Goal: Find specific page/section: Find specific page/section

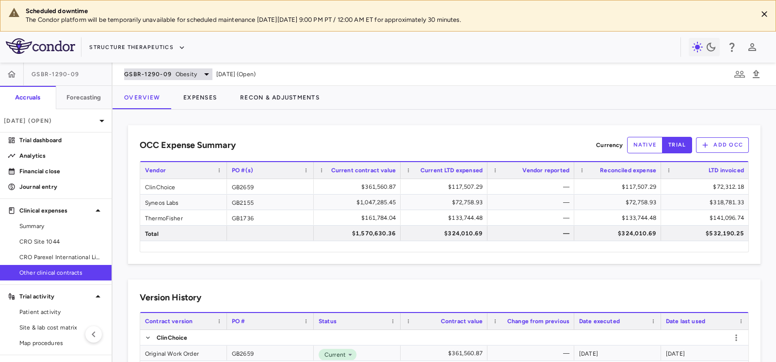
click at [190, 73] on span "Obesity" at bounding box center [186, 74] width 21 height 9
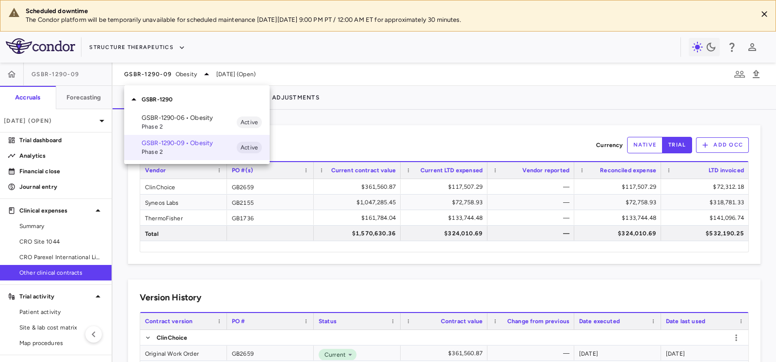
click at [179, 119] on p "GSBR-1290-06 • Obesity" at bounding box center [189, 118] width 95 height 9
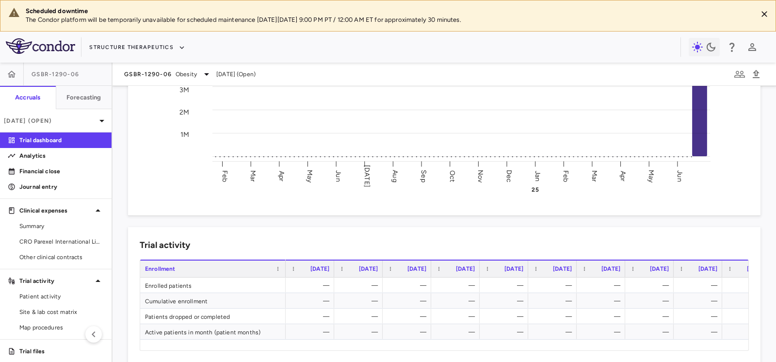
scroll to position [231, 0]
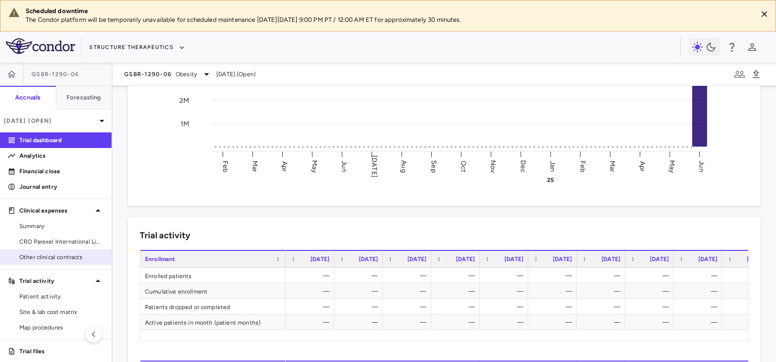
click at [67, 255] on span "Other clinical contracts" at bounding box center [61, 257] width 84 height 9
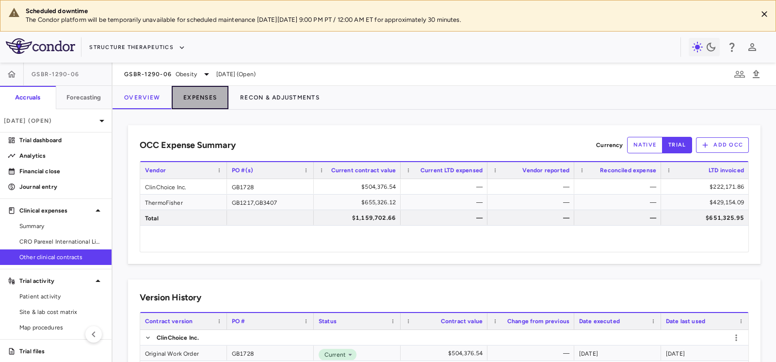
click at [207, 96] on button "Expenses" at bounding box center [200, 97] width 57 height 23
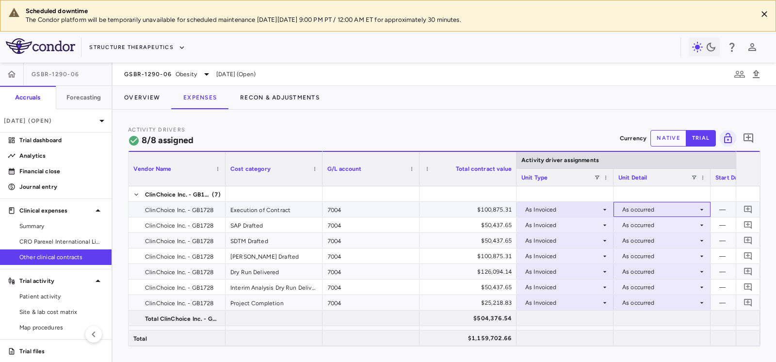
click at [699, 208] on icon at bounding box center [702, 210] width 8 height 8
click at [697, 207] on div at bounding box center [388, 181] width 776 height 362
click at [606, 211] on icon at bounding box center [605, 210] width 8 height 8
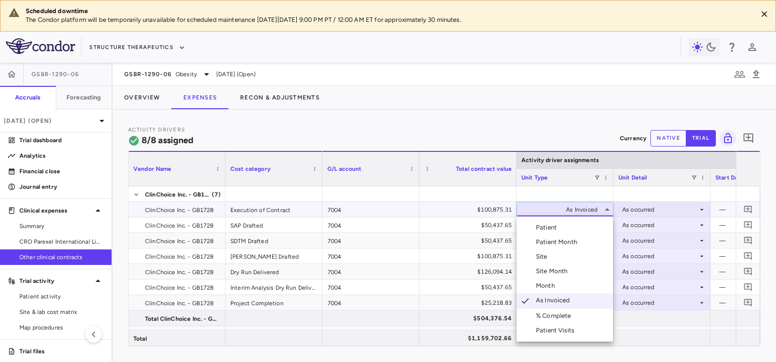
click at [585, 315] on li "% Complete" at bounding box center [565, 316] width 97 height 15
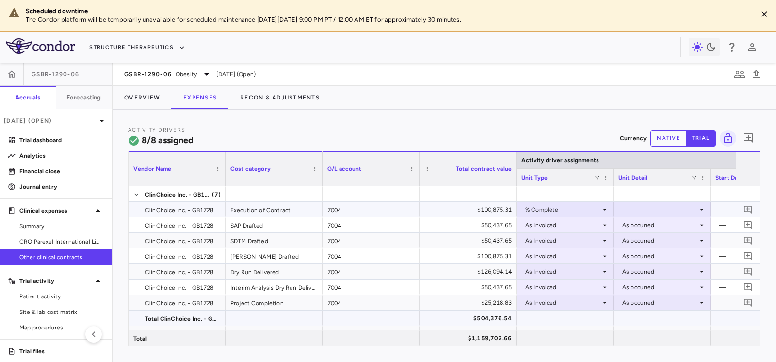
scroll to position [0, 0]
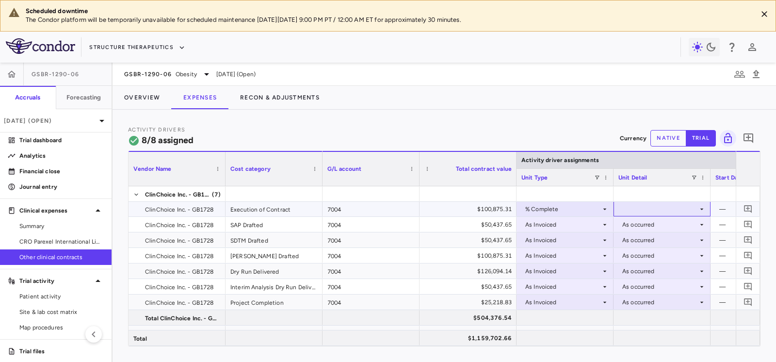
click at [700, 209] on icon at bounding box center [702, 209] width 8 height 8
click at [666, 225] on div "As occurred" at bounding box center [652, 226] width 39 height 9
click at [605, 224] on icon at bounding box center [605, 224] width 3 height 1
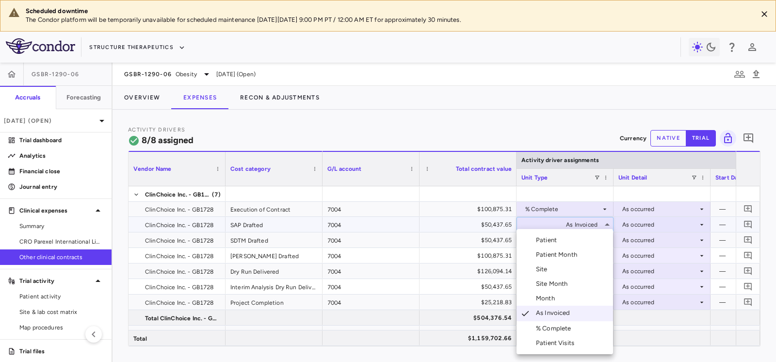
click at [572, 330] on div "% Complete" at bounding box center [555, 328] width 39 height 9
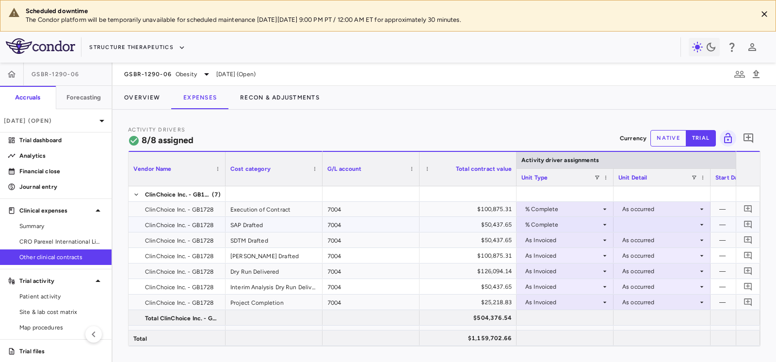
click at [701, 224] on icon at bounding box center [702, 225] width 8 height 8
click at [662, 240] on div "As occurred" at bounding box center [652, 242] width 39 height 9
click at [605, 237] on icon at bounding box center [605, 240] width 8 height 8
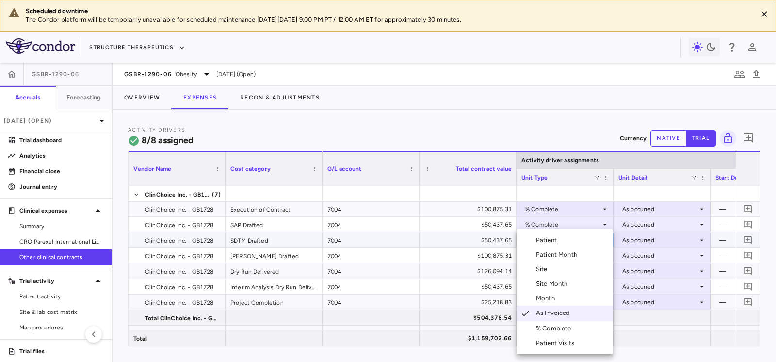
click at [576, 329] on li "% Complete" at bounding box center [565, 328] width 97 height 15
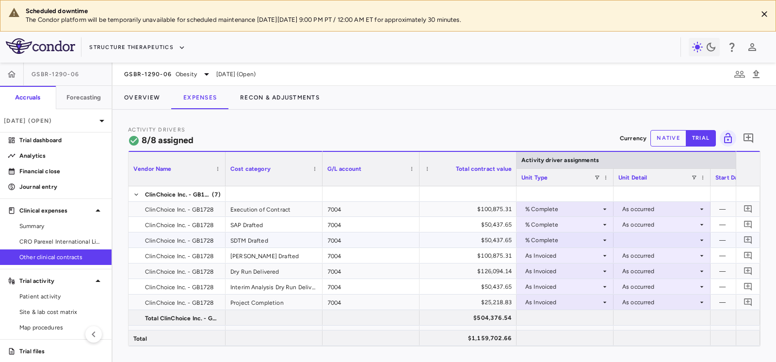
click at [702, 242] on icon at bounding box center [702, 240] width 8 height 8
click at [676, 258] on li "As occurred" at bounding box center [662, 257] width 97 height 15
click at [602, 254] on icon at bounding box center [605, 256] width 8 height 8
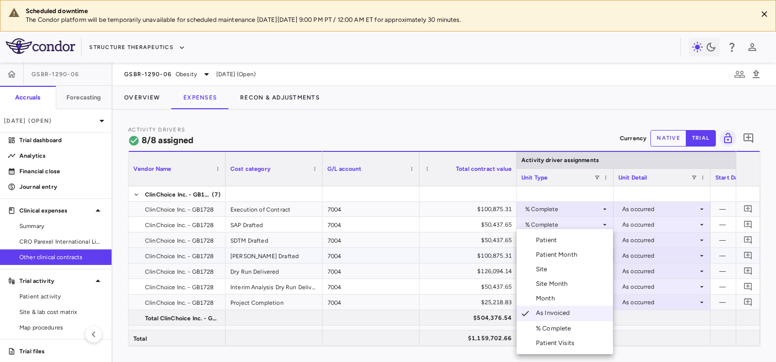
click at [566, 325] on div "% Complete" at bounding box center [555, 328] width 39 height 9
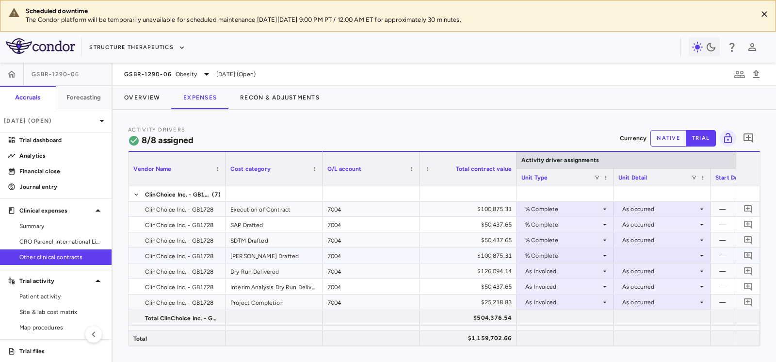
click at [700, 256] on icon at bounding box center [702, 256] width 8 height 8
click at [666, 276] on div "As occurred" at bounding box center [652, 273] width 39 height 9
click at [603, 269] on icon at bounding box center [605, 271] width 8 height 8
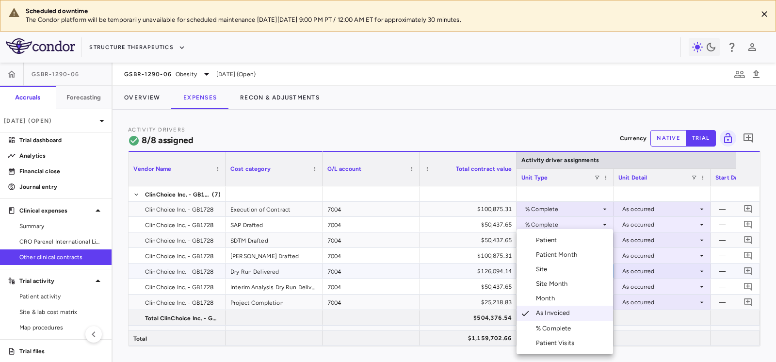
click at [589, 324] on li "% Complete" at bounding box center [565, 328] width 97 height 15
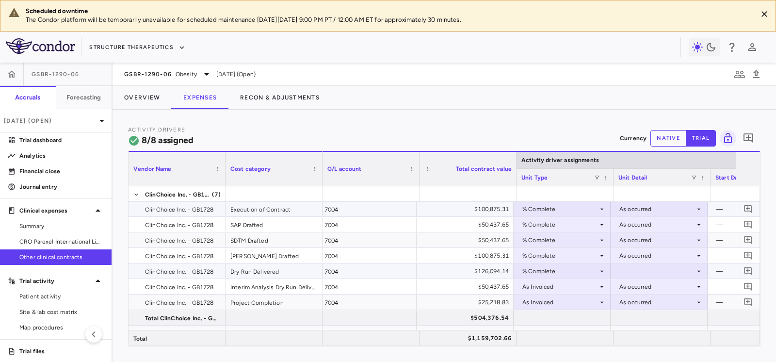
scroll to position [0, 3]
click at [698, 272] on icon at bounding box center [699, 271] width 8 height 8
click at [656, 288] on div "As occurred" at bounding box center [649, 288] width 39 height 9
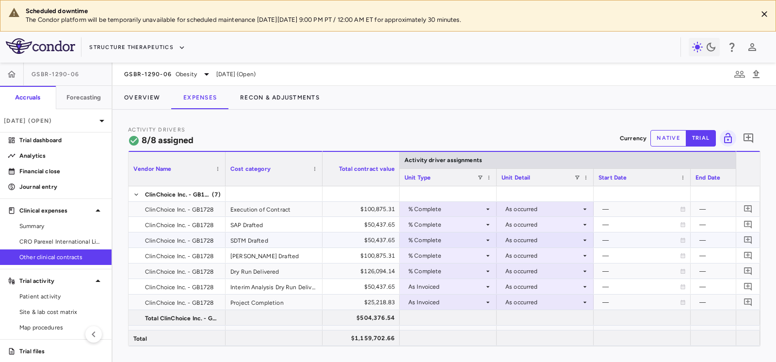
scroll to position [0, 0]
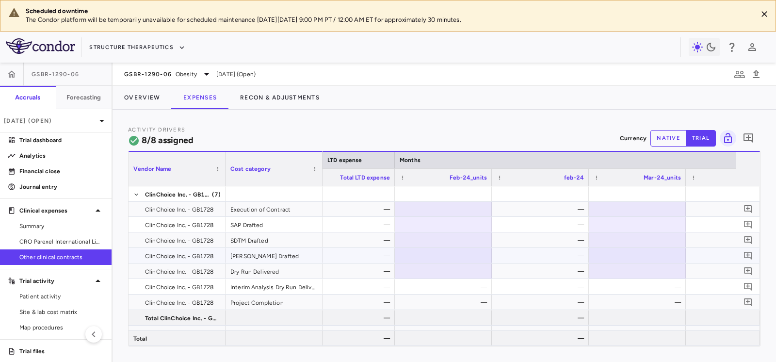
click at [469, 253] on div at bounding box center [443, 255] width 87 height 14
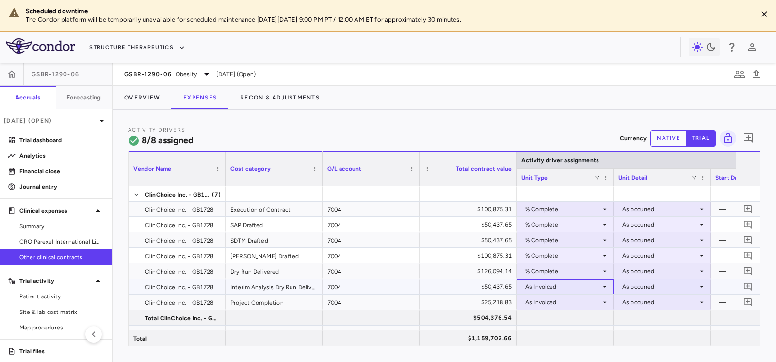
click at [604, 286] on icon at bounding box center [605, 287] width 8 height 8
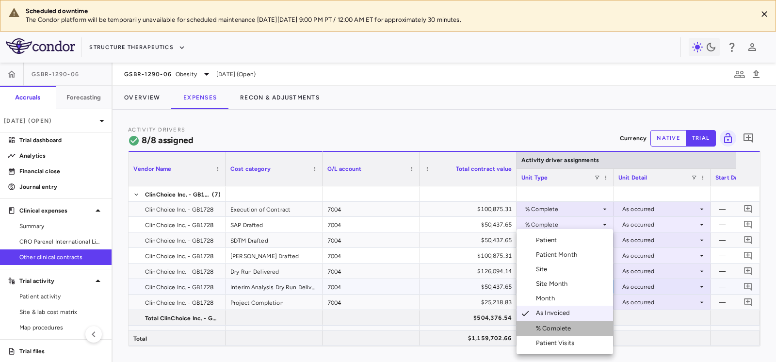
click at [589, 326] on li "% Complete" at bounding box center [565, 328] width 97 height 15
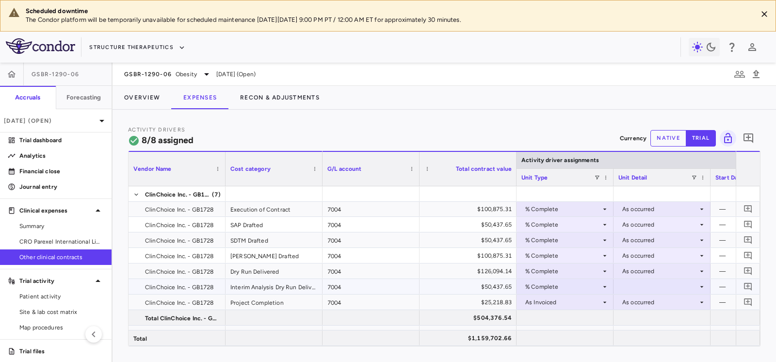
click at [702, 286] on icon at bounding box center [702, 286] width 3 height 1
click at [672, 309] on li "As occurred" at bounding box center [662, 304] width 97 height 15
click at [603, 302] on icon at bounding box center [605, 302] width 8 height 8
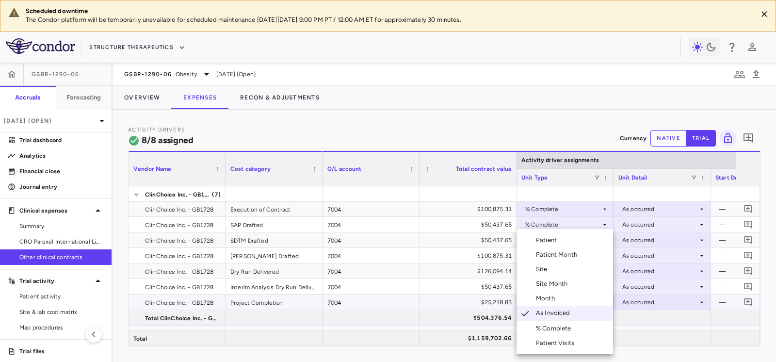
click at [586, 326] on li "% Complete" at bounding box center [565, 328] width 97 height 15
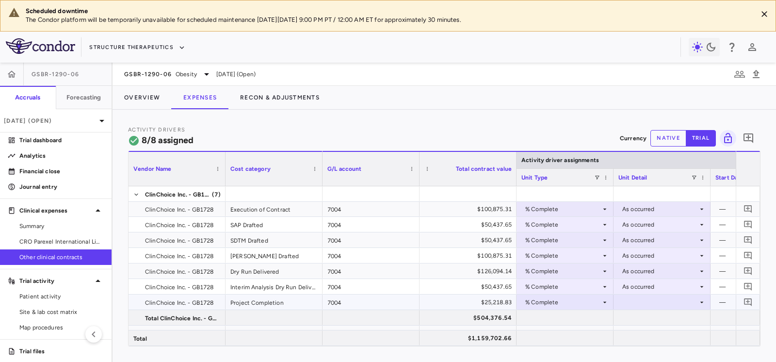
click at [701, 302] on icon at bounding box center [702, 302] width 8 height 8
click at [675, 318] on li "As occurred" at bounding box center [662, 320] width 97 height 15
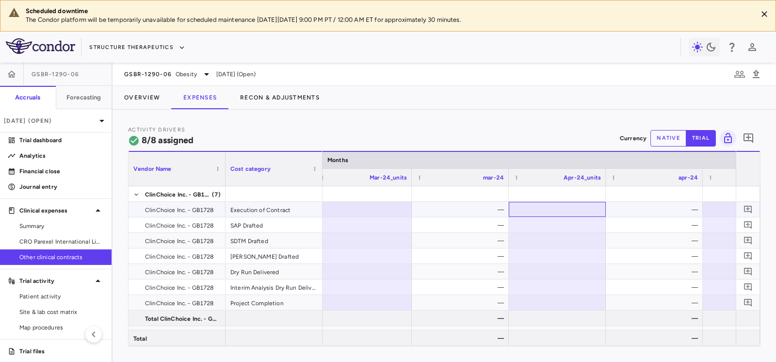
click at [525, 206] on div at bounding box center [557, 209] width 87 height 14
